Goal: Task Accomplishment & Management: Complete application form

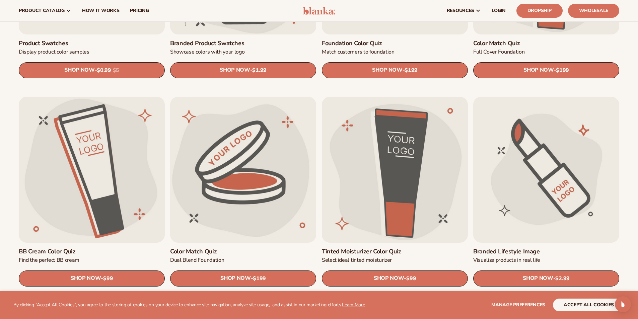
scroll to position [469, 0]
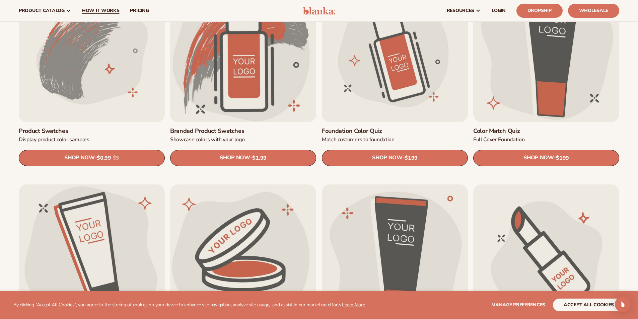
click at [97, 7] on link "How It Works" at bounding box center [101, 10] width 48 height 21
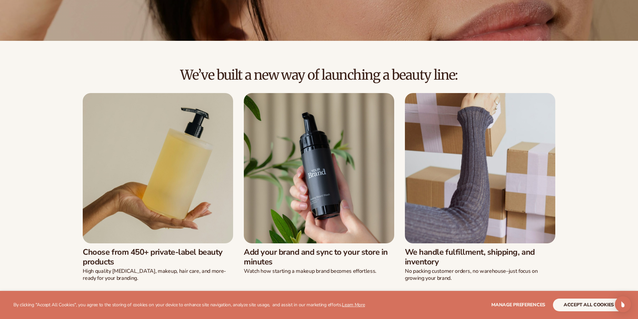
scroll to position [168, 0]
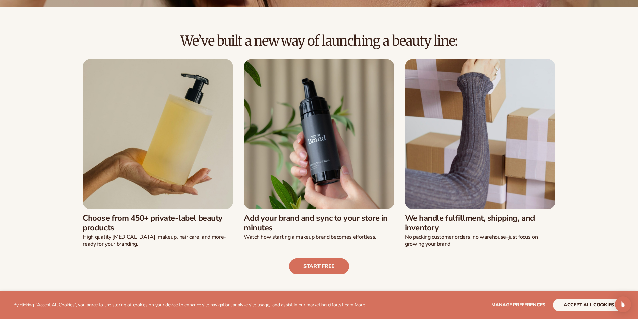
click at [319, 266] on link "Start free" at bounding box center [319, 267] width 60 height 16
